Goal: Task Accomplishment & Management: Manage account settings

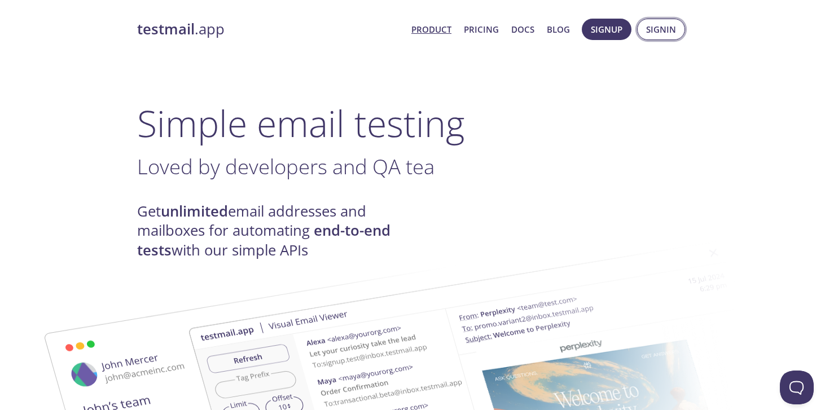
click at [659, 30] on span "Signin" at bounding box center [661, 29] width 30 height 15
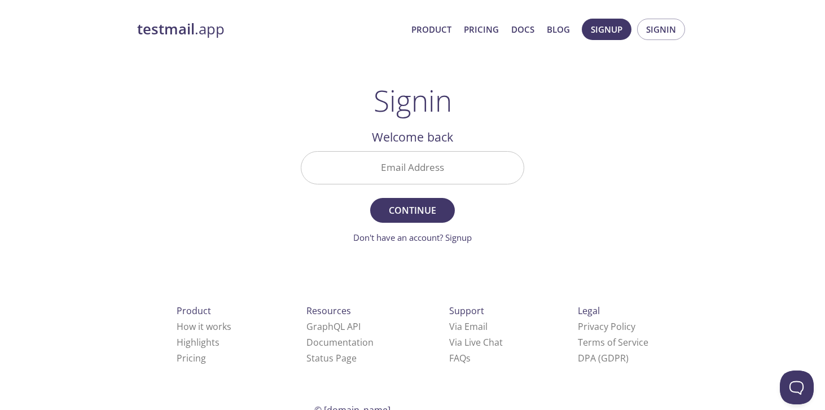
click at [425, 169] on input "Email Address" at bounding box center [412, 168] width 222 height 32
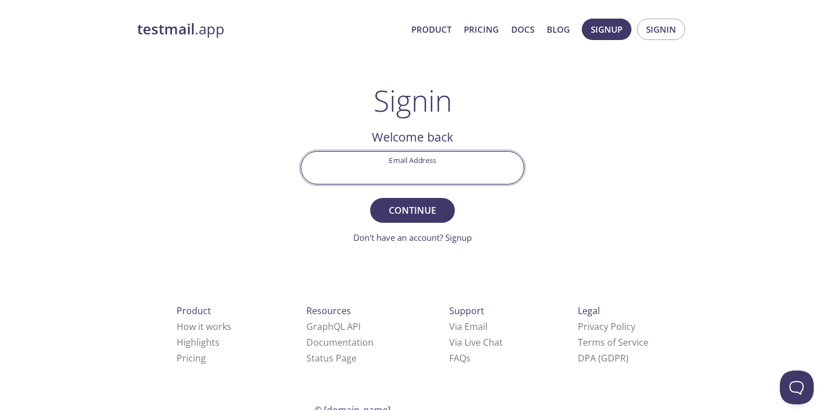
paste input "[EMAIL_ADDRESS][DOMAIN_NAME]"
type input "[EMAIL_ADDRESS][DOMAIN_NAME]"
click at [418, 213] on span "Continue" at bounding box center [413, 211] width 60 height 16
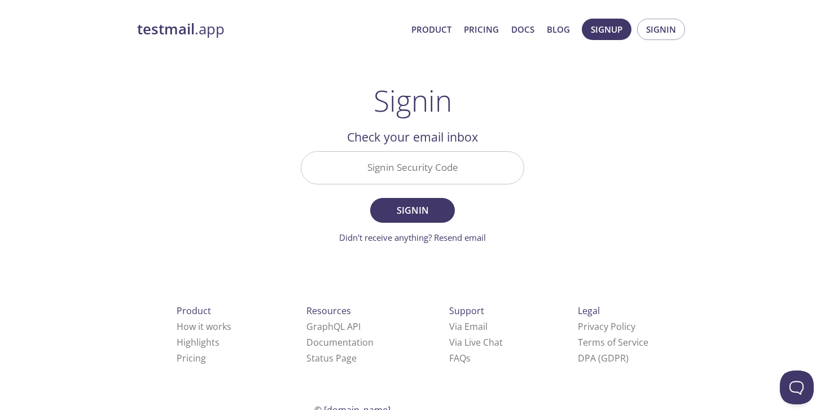
click at [475, 168] on input "Signin Security Code" at bounding box center [412, 168] width 222 height 32
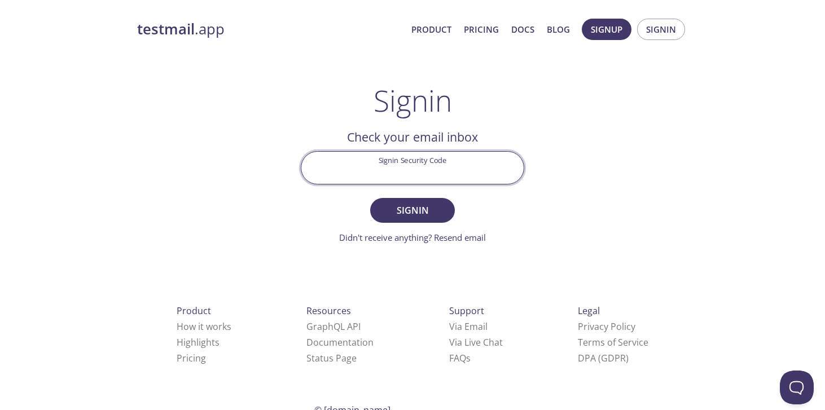
paste input "HJGR86Y"
type input "HJGR86Y"
click at [423, 217] on span "Signin" at bounding box center [413, 211] width 60 height 16
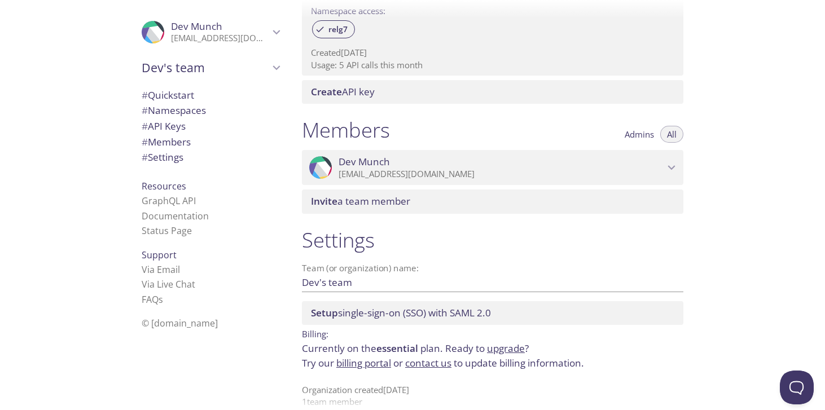
scroll to position [387, 0]
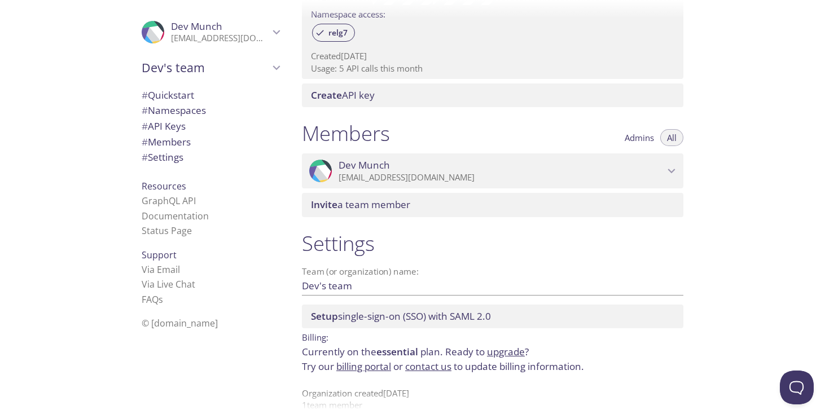
click at [454, 199] on span "Invite a team member" at bounding box center [495, 205] width 368 height 12
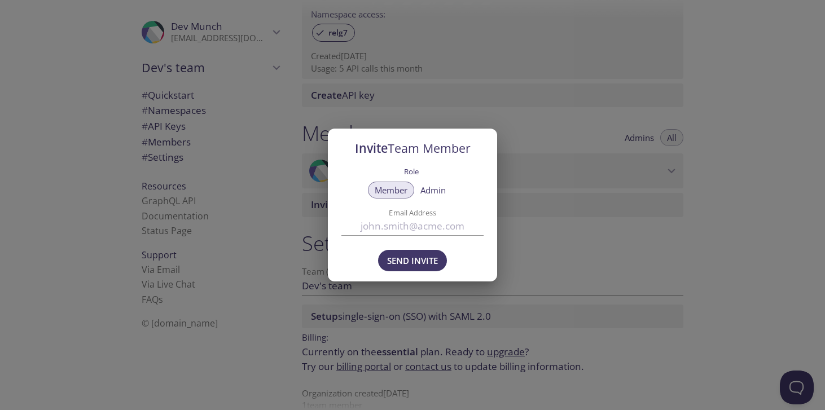
click at [407, 169] on label "Role" at bounding box center [411, 171] width 15 height 15
click at [540, 227] on div "Invite Team Member Role Member Admin Email Address Send Invite" at bounding box center [412, 205] width 825 height 410
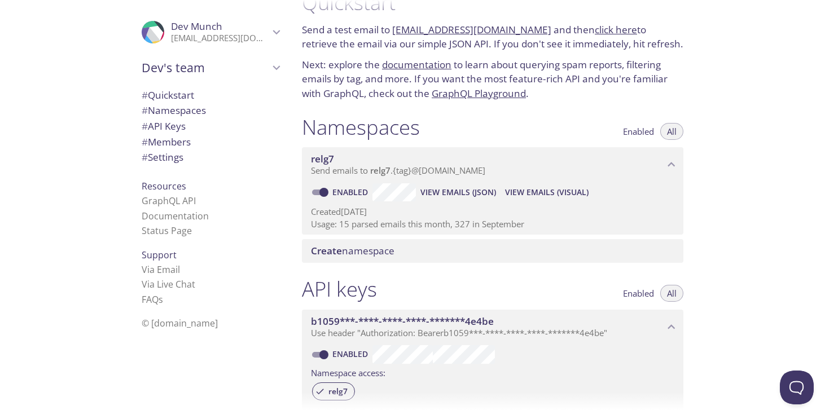
scroll to position [0, 0]
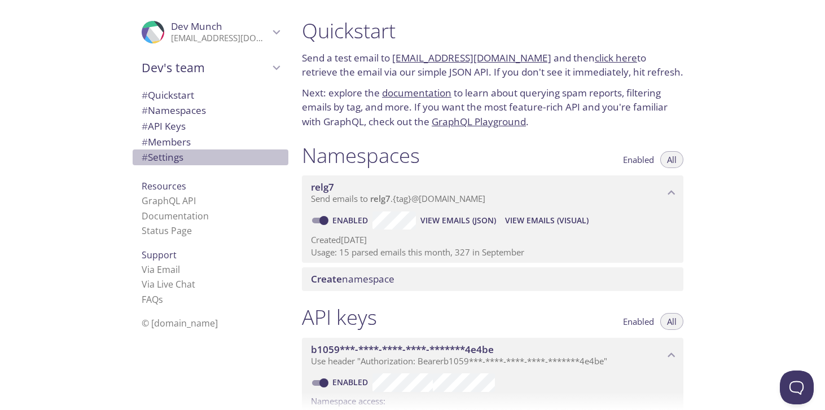
click at [180, 156] on span "# Settings" at bounding box center [163, 157] width 42 height 13
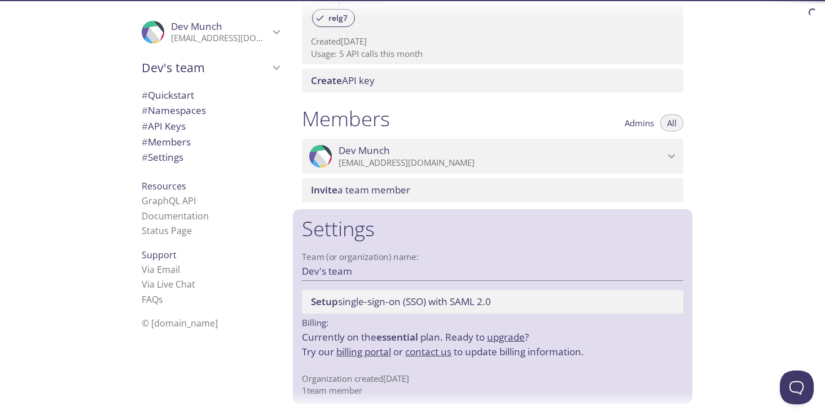
scroll to position [407, 0]
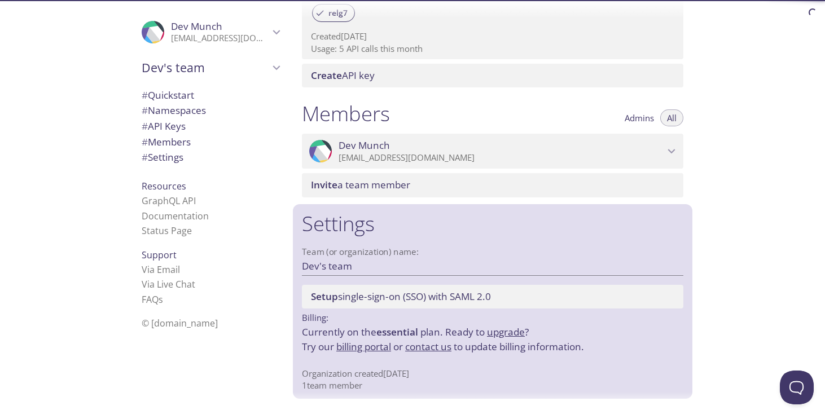
click at [180, 141] on span "# Members" at bounding box center [166, 141] width 49 height 13
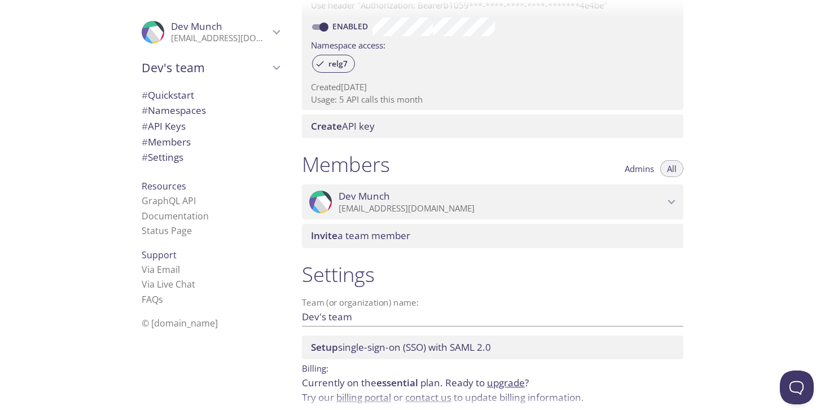
scroll to position [325, 0]
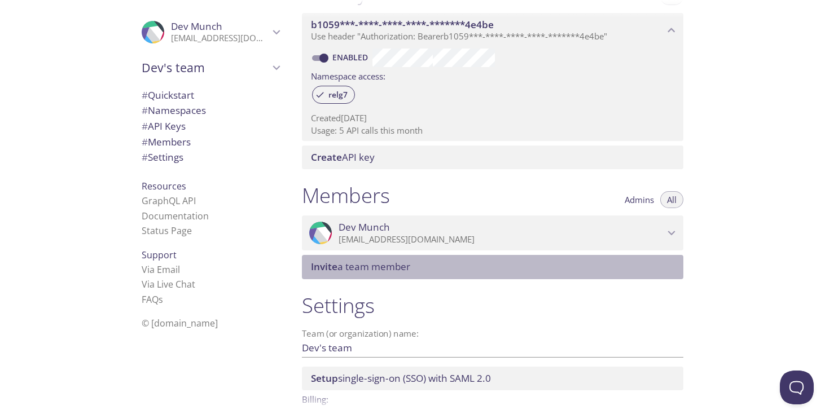
click at [429, 263] on span "Invite a team member" at bounding box center [495, 267] width 368 height 12
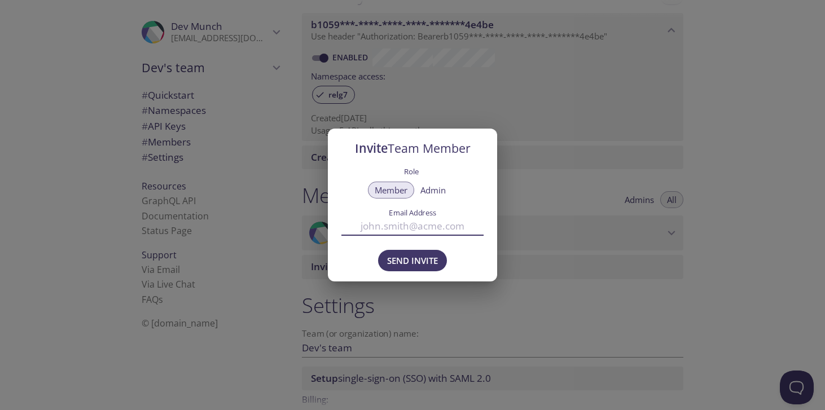
click at [419, 231] on input "Email Address" at bounding box center [412, 226] width 142 height 19
type input "[PERSON_NAME][EMAIL_ADDRESS][DOMAIN_NAME]"
click at [398, 257] on span "Send Invite" at bounding box center [412, 260] width 51 height 15
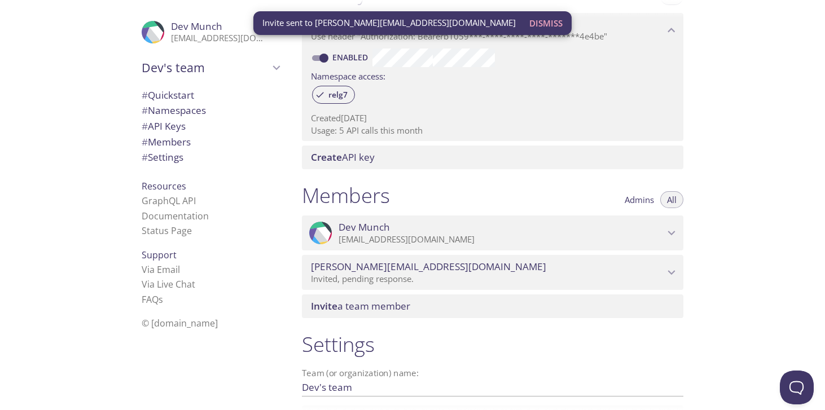
click at [670, 273] on icon "fulop.bodroghelyi@munch.hu" at bounding box center [671, 272] width 7 height 5
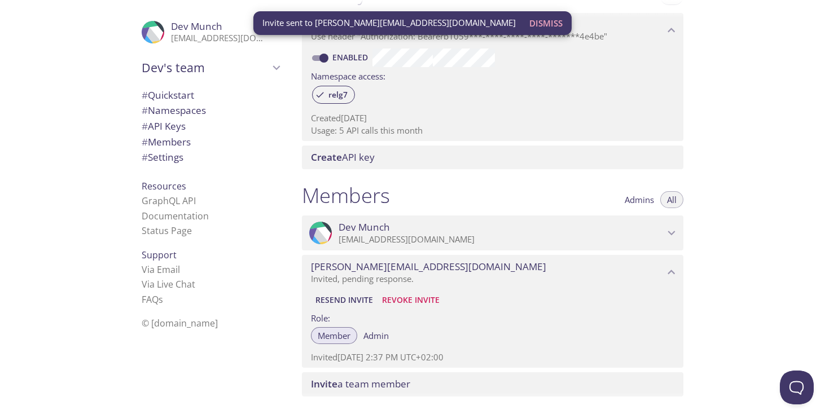
click at [717, 238] on div "Quickstart Send a test email to relg7.test@inbox.testmail.app and then click he…" at bounding box center [559, 205] width 532 height 410
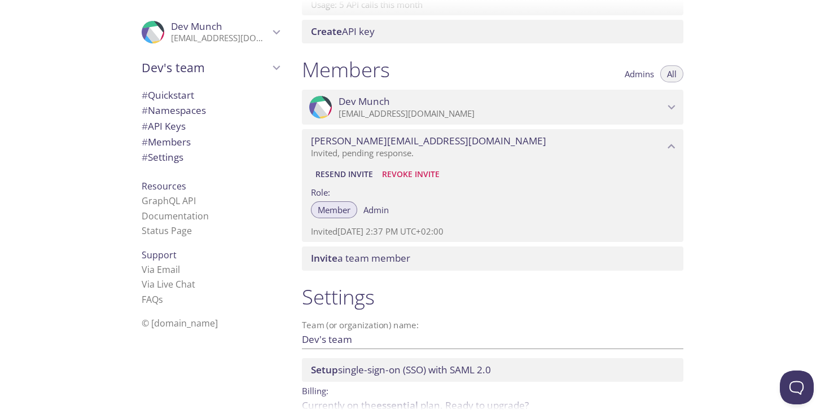
scroll to position [524, 0]
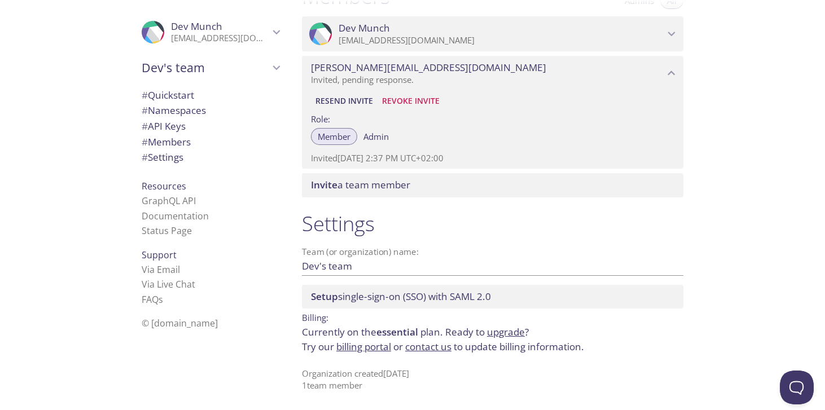
click at [378, 348] on link "billing portal" at bounding box center [363, 346] width 55 height 13
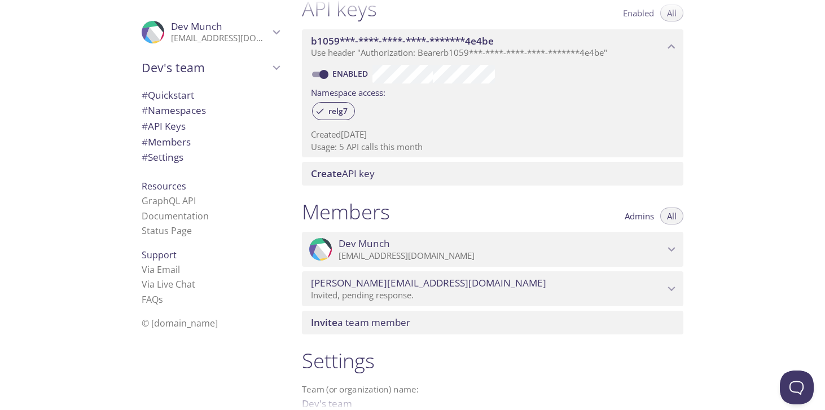
scroll to position [340, 0]
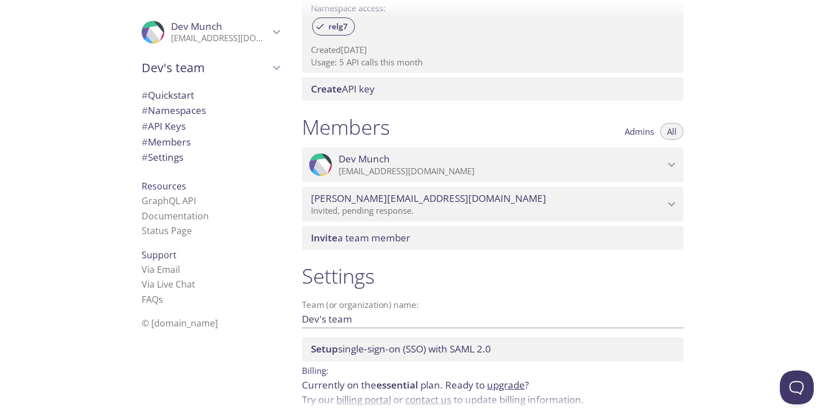
scroll to position [395, 0]
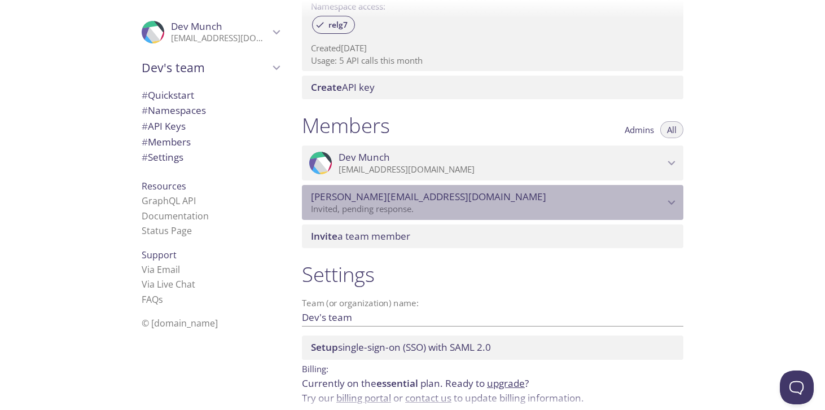
click at [475, 205] on p "Invited, pending response." at bounding box center [487, 209] width 353 height 11
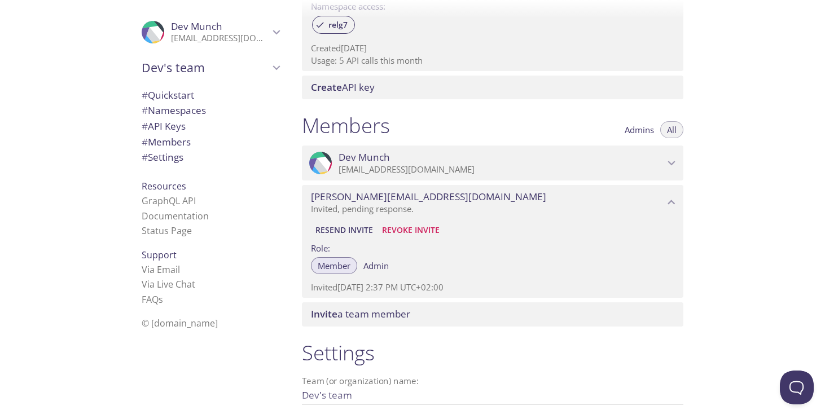
click at [766, 220] on div "Quickstart Send a test email to [EMAIL_ADDRESS][DOMAIN_NAME] and then click her…" at bounding box center [559, 205] width 532 height 410
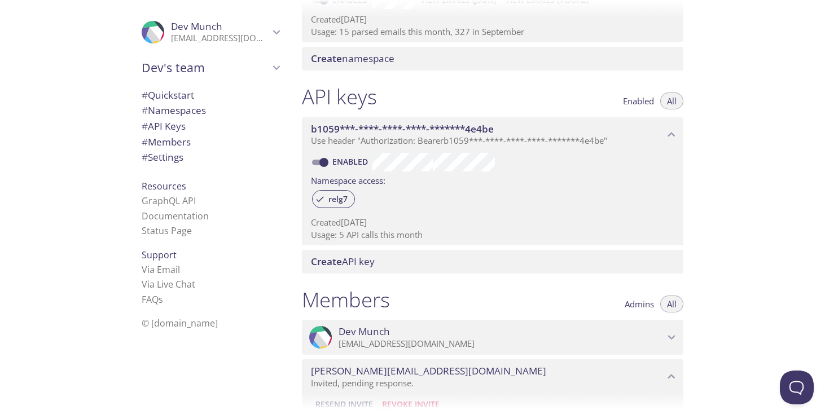
scroll to position [214, 0]
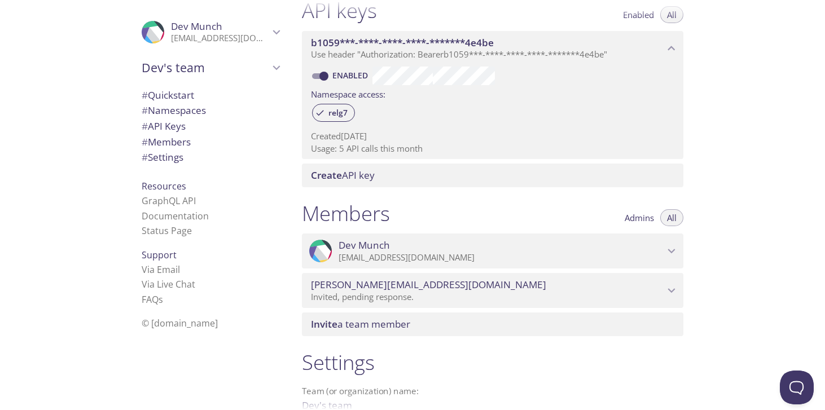
scroll to position [310, 0]
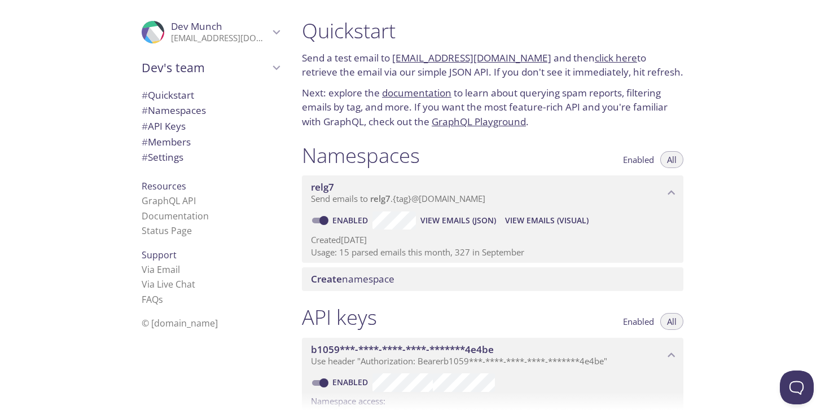
scroll to position [446, 0]
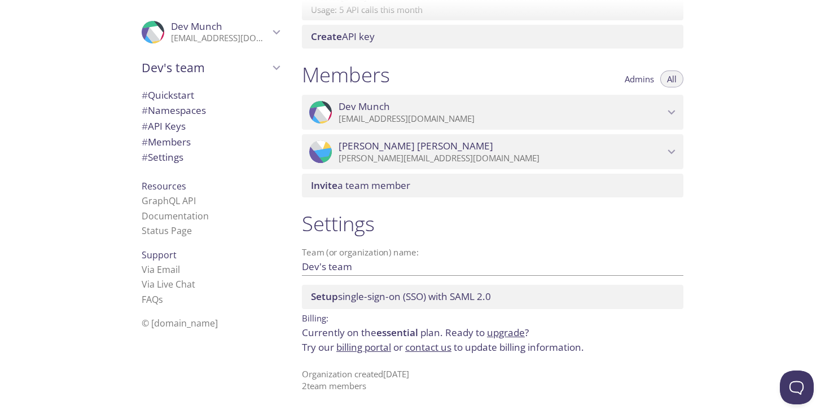
click at [491, 156] on p "[PERSON_NAME][EMAIL_ADDRESS][DOMAIN_NAME]" at bounding box center [502, 158] width 326 height 11
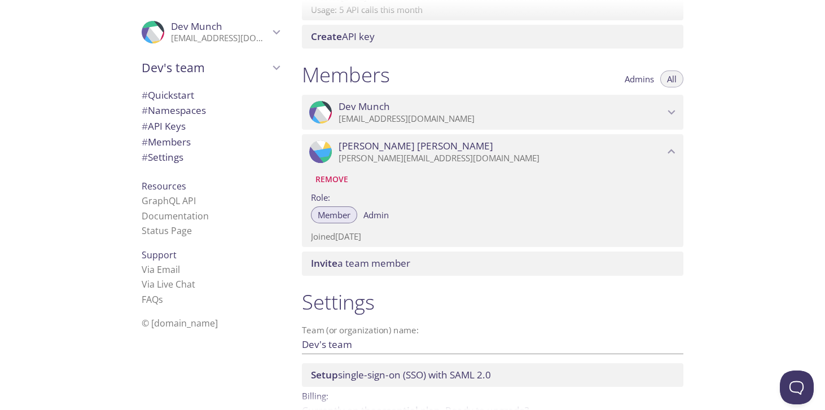
click at [385, 215] on span "Admin" at bounding box center [375, 215] width 25 height 0
click at [180, 162] on span "# Settings" at bounding box center [163, 157] width 42 height 13
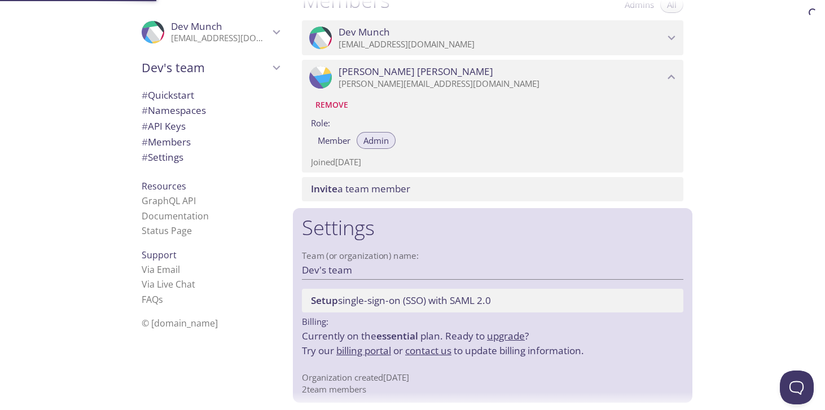
scroll to position [524, 0]
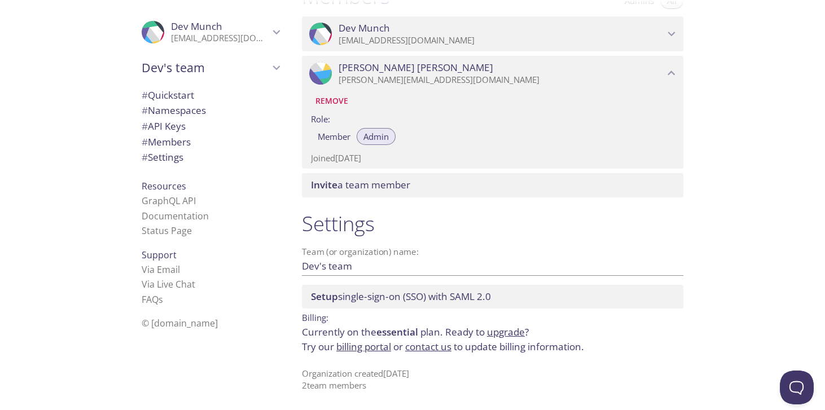
click at [170, 143] on span "# Members" at bounding box center [166, 141] width 49 height 13
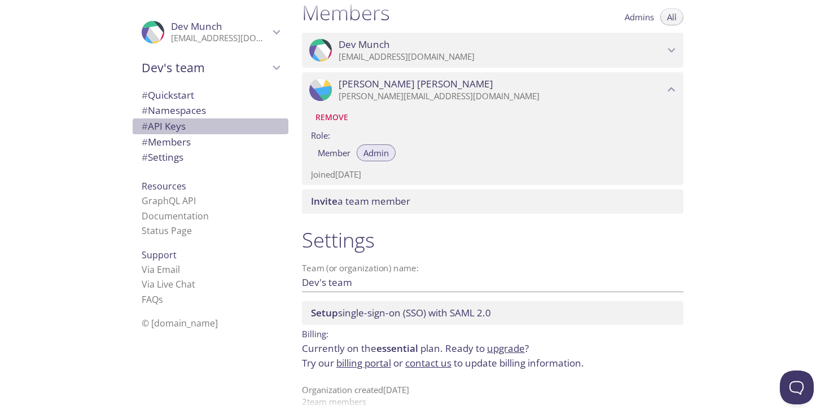
click at [174, 125] on span "# API Keys" at bounding box center [164, 126] width 44 height 13
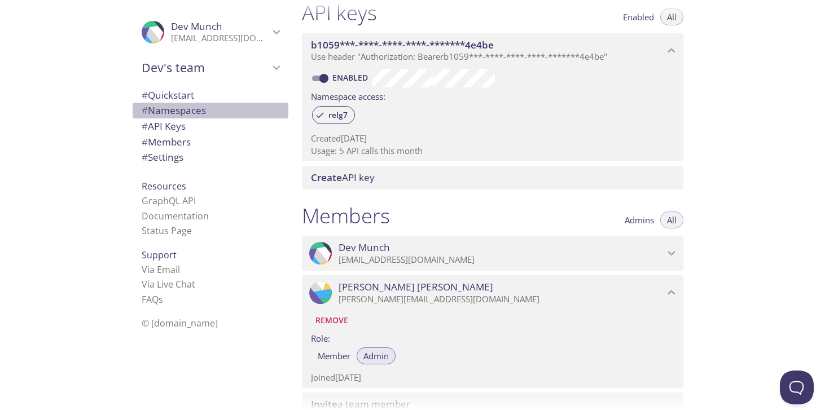
click at [176, 115] on span "# Namespaces" at bounding box center [174, 110] width 64 height 13
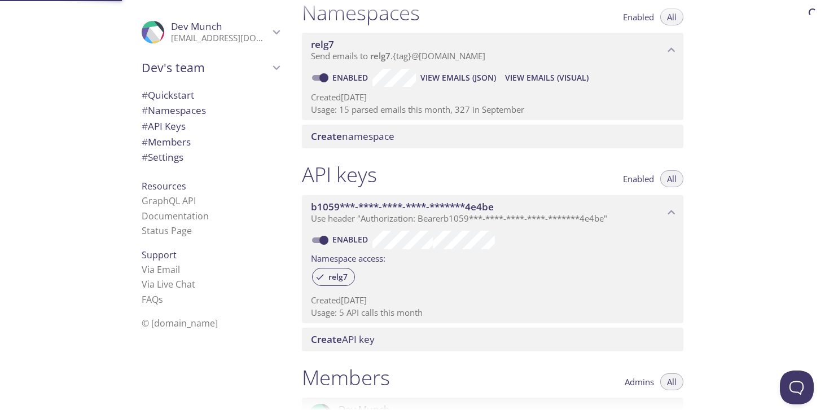
click at [175, 97] on span "# Quickstart" at bounding box center [168, 95] width 52 height 13
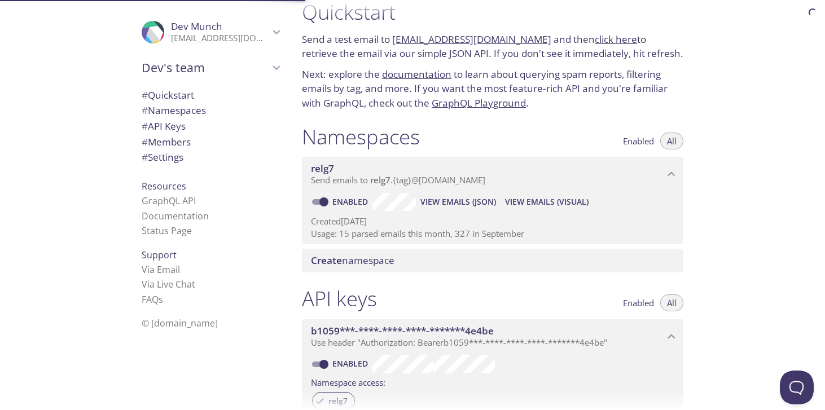
scroll to position [18, 0]
